Goal: Information Seeking & Learning: Learn about a topic

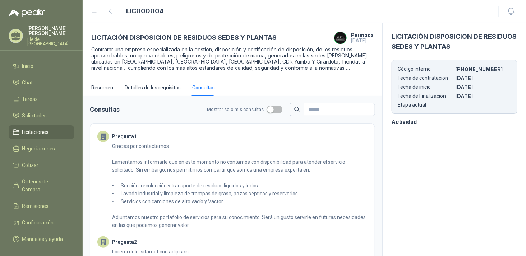
click at [38, 128] on span "Licitaciones" at bounding box center [35, 132] width 27 height 8
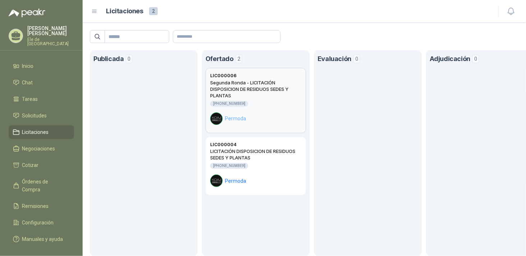
click at [259, 94] on h2 "Segunda Ronda - LICITACIÓN DISPOSICION DE RESIDUOS SEDES Y PLANTAS" at bounding box center [255, 88] width 91 height 19
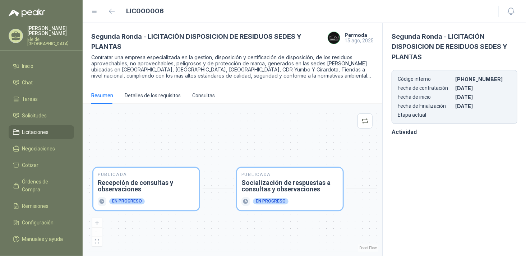
drag, startPoint x: 293, startPoint y: 144, endPoint x: 207, endPoint y: 145, distance: 86.6
click at [207, 145] on div "Publicada Envío de invitación a oferentes Finalizado Publicada Recepción de con…" at bounding box center [232, 180] width 291 height 144
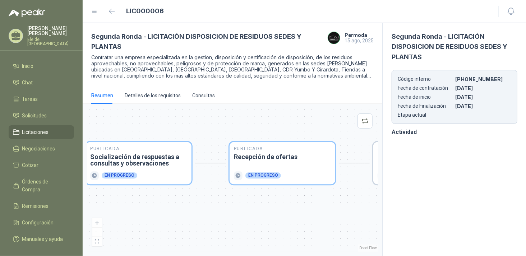
drag, startPoint x: 147, startPoint y: 114, endPoint x: 143, endPoint y: 114, distance: 4.0
click at [143, 114] on div "Publicada Envío de invitación a oferentes Finalizado Publicada Recepción de con…" at bounding box center [232, 180] width 291 height 144
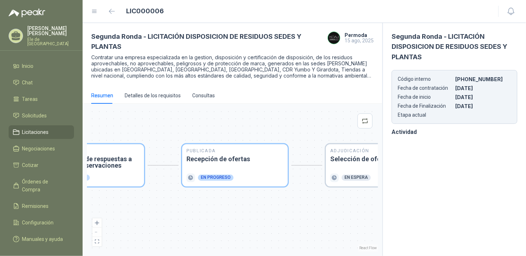
drag, startPoint x: 198, startPoint y: 109, endPoint x: 149, endPoint y: 110, distance: 48.9
click at [149, 110] on div "Publicada Envío de invitación a oferentes Finalizado Publicada Recepción de con…" at bounding box center [232, 180] width 291 height 144
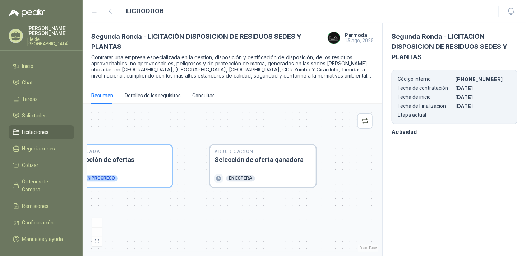
drag, startPoint x: 222, startPoint y: 113, endPoint x: 249, endPoint y: 120, distance: 28.1
click at [162, 112] on div "Publicada Envío de invitación a oferentes Finalizado Publicada Recepción de con…" at bounding box center [232, 180] width 291 height 144
click at [266, 121] on div "Publicada Envío de invitación a oferentes Finalizado Publicada Recepción de con…" at bounding box center [232, 180] width 291 height 144
